Goal: Task Accomplishment & Management: Manage account settings

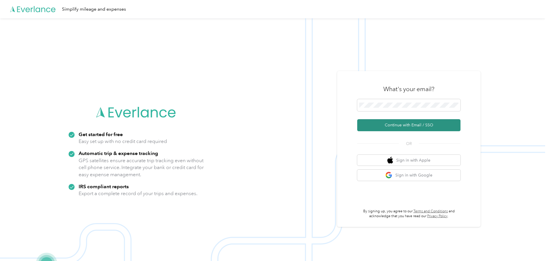
click at [413, 120] on button "Continue with Email / SSO" at bounding box center [408, 125] width 103 height 12
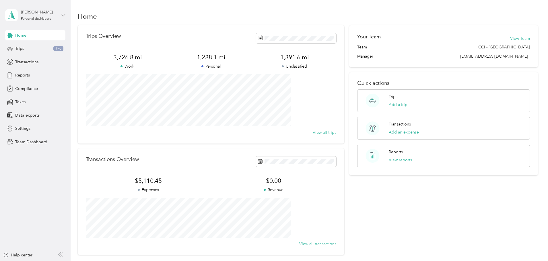
click at [61, 13] on icon at bounding box center [63, 15] width 4 height 4
click at [35, 48] on div "Team dashboard" at bounding box center [25, 46] width 31 height 6
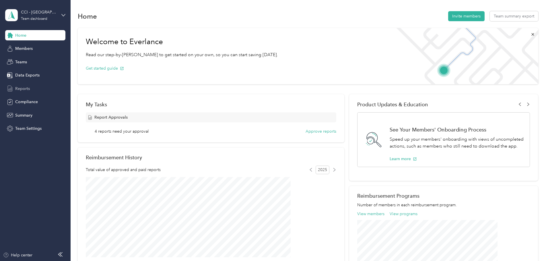
click at [26, 87] on span "Reports" at bounding box center [22, 89] width 15 height 6
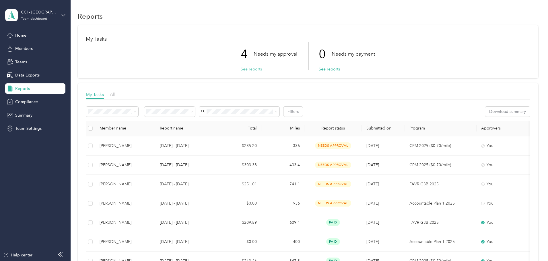
click at [252, 68] on button "See reports" at bounding box center [251, 69] width 21 height 6
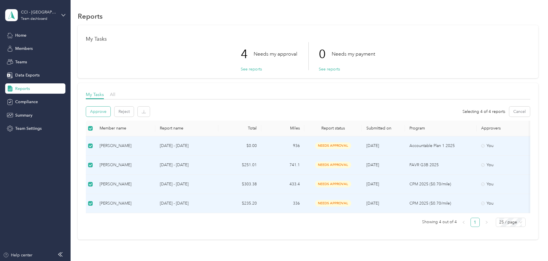
click at [110, 114] on button "Approve" at bounding box center [98, 112] width 24 height 10
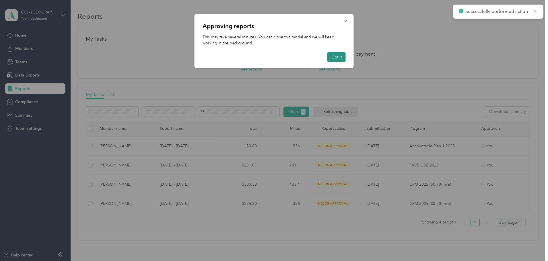
click at [333, 59] on button "Got it" at bounding box center [336, 57] width 18 height 10
